Goal: Information Seeking & Learning: Understand process/instructions

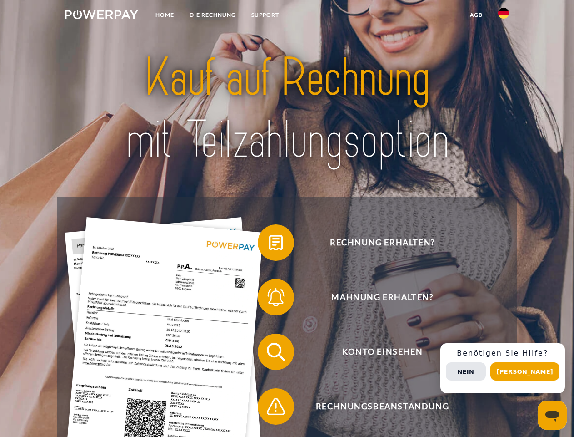
click at [101, 16] on img at bounding box center [101, 14] width 73 height 9
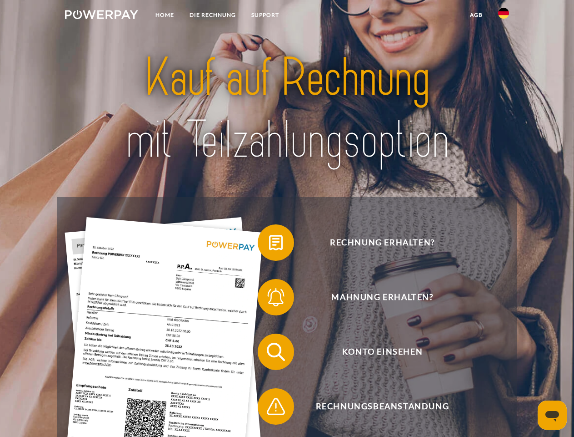
click at [504, 16] on img at bounding box center [503, 13] width 11 height 11
click at [476, 15] on link "agb" at bounding box center [477, 15] width 28 height 16
click at [269, 244] on span at bounding box center [262, 242] width 45 height 45
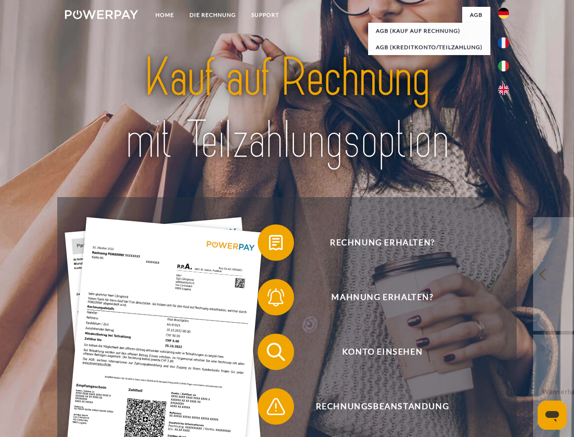
click at [269, 299] on span at bounding box center [262, 296] width 45 height 45
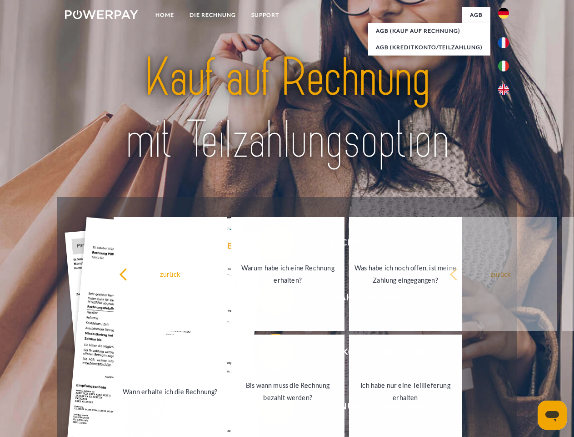
click at [269, 353] on link "Bis wann muss die Rechnung bezahlt werden?" at bounding box center [287, 391] width 113 height 114
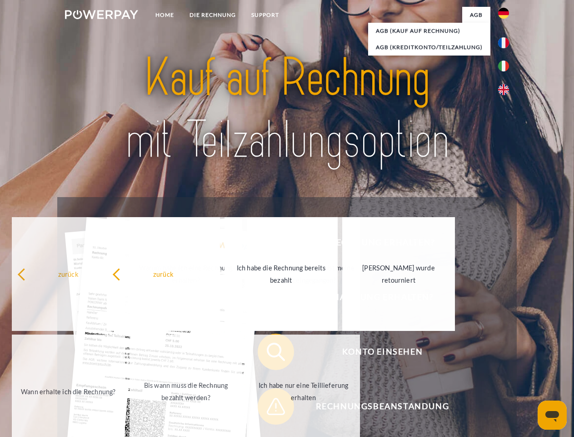
click at [269, 408] on link "Ich habe nur eine Teillieferung erhalten" at bounding box center [303, 391] width 113 height 114
click at [506, 368] on div "Rechnung erhalten? Mahnung erhalten? Konto einsehen" at bounding box center [286, 379] width 459 height 364
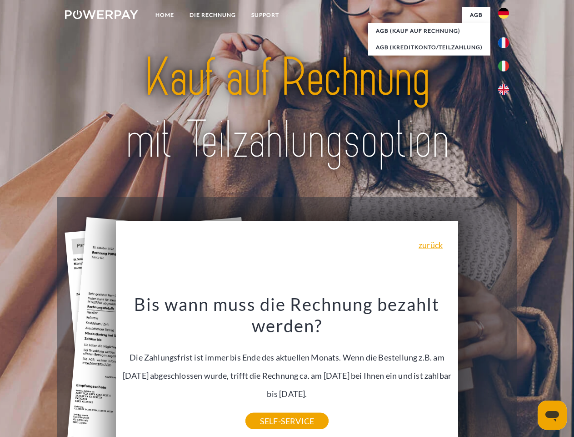
click at [484, 370] on span "Konto einsehen" at bounding box center [382, 351] width 223 height 36
click at [528, 371] on header "Home DIE RECHNUNG SUPPORT" at bounding box center [287, 314] width 574 height 628
